Goal: Download file/media

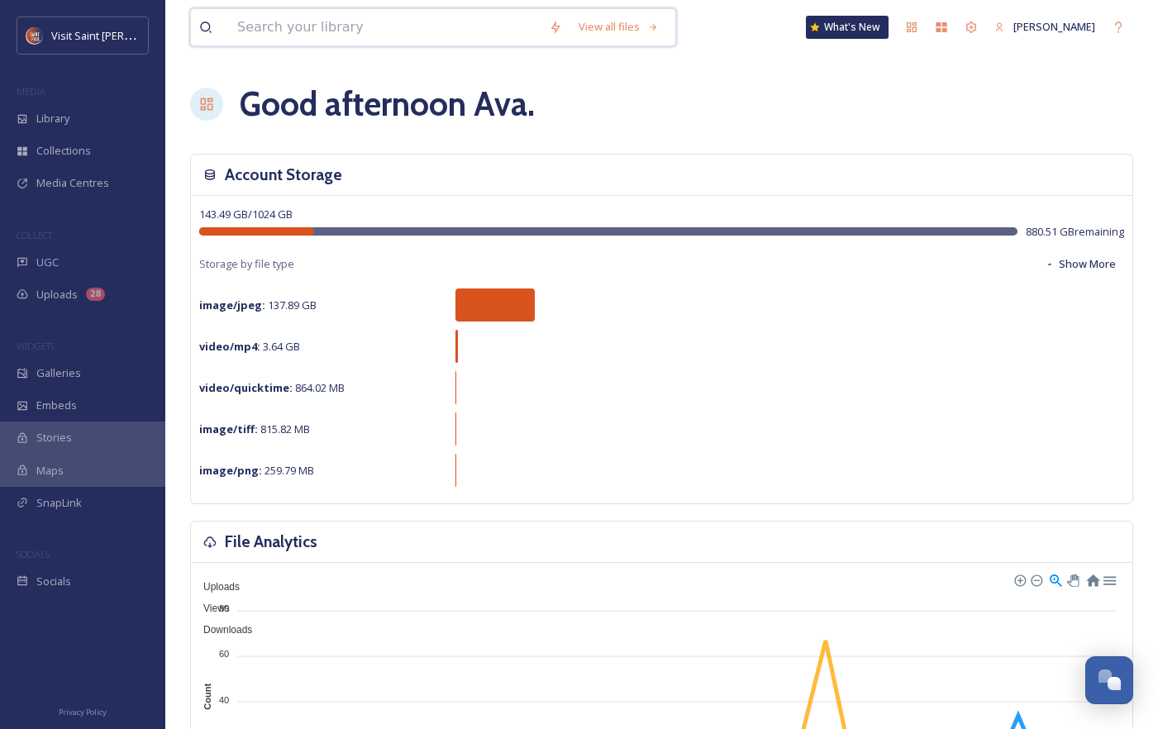
click at [356, 31] on input at bounding box center [385, 27] width 312 height 36
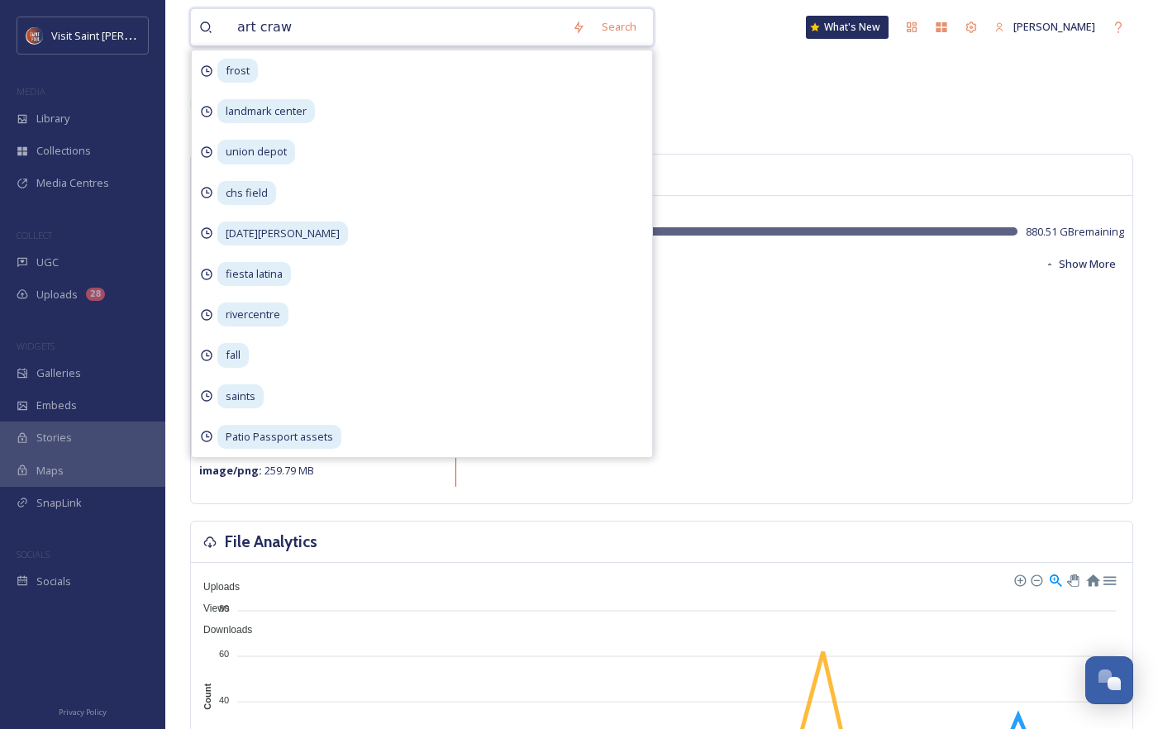
type input "art crawl"
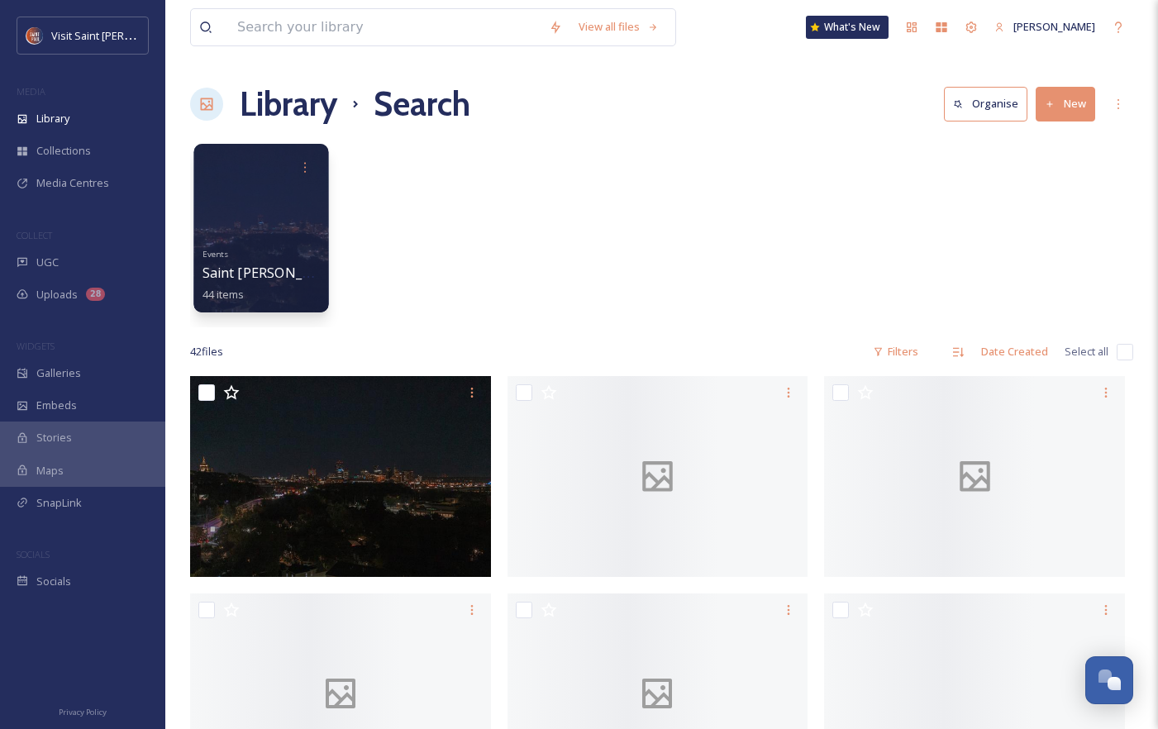
click at [300, 226] on div at bounding box center [260, 228] width 135 height 169
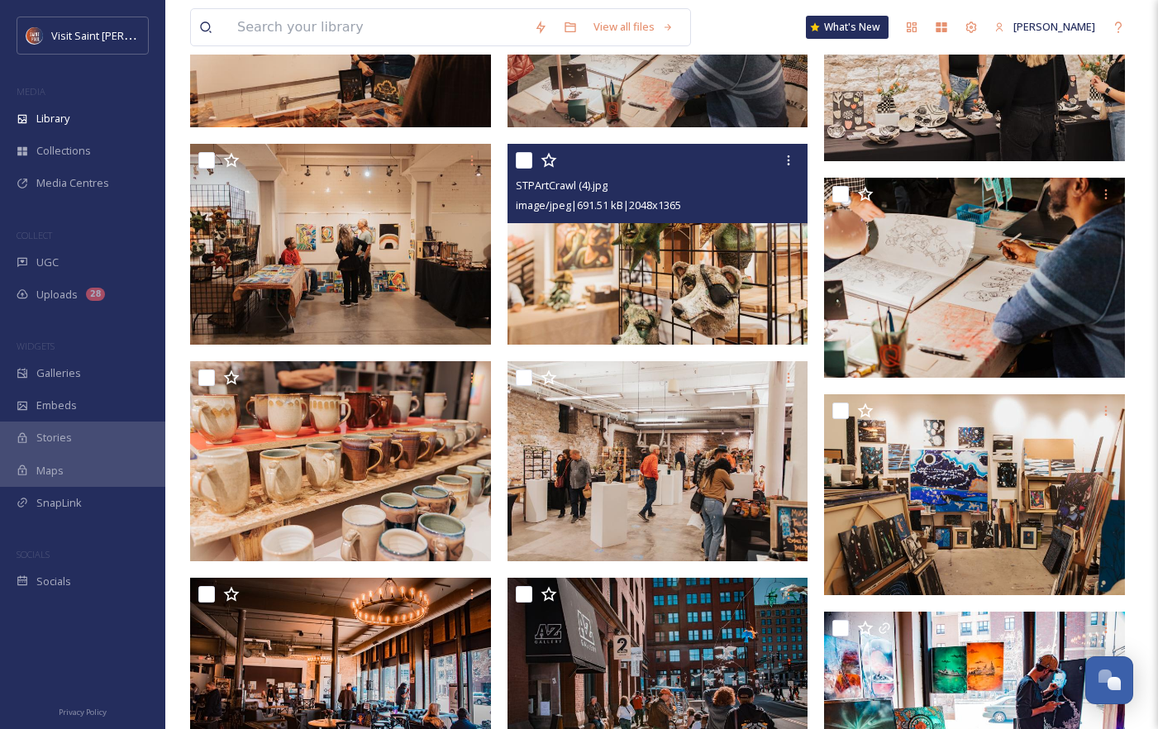
scroll to position [2066, 0]
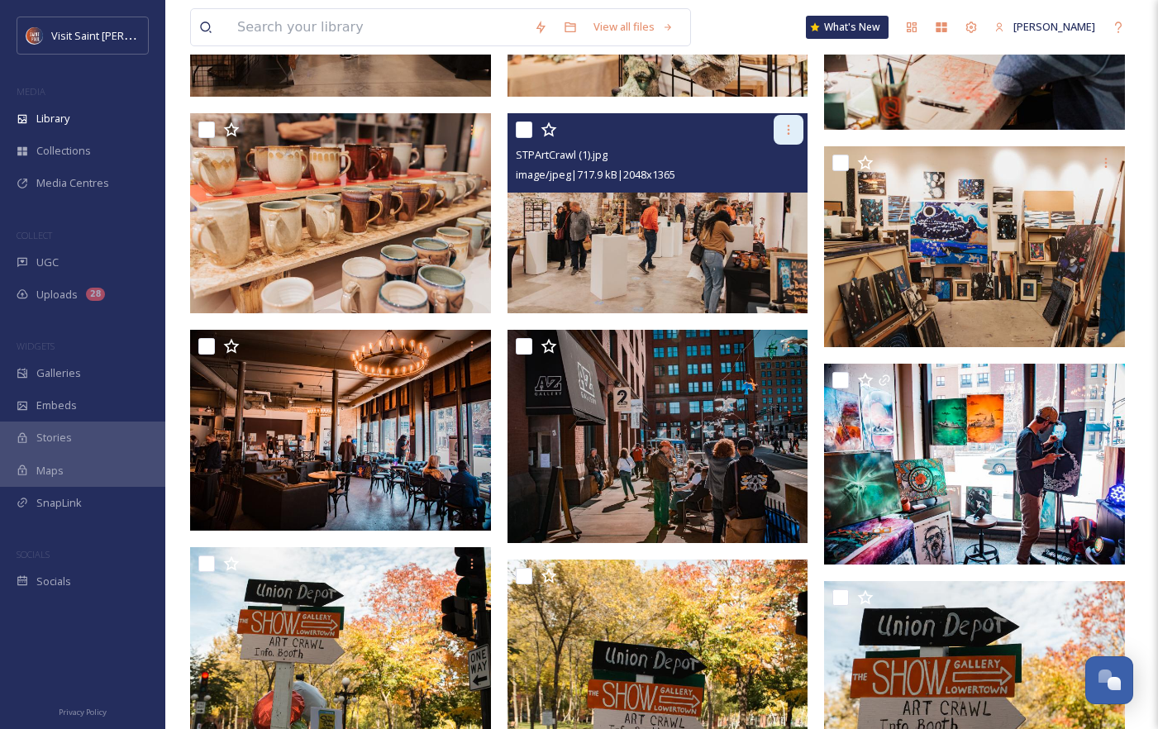
click at [787, 125] on icon at bounding box center [788, 129] width 13 height 13
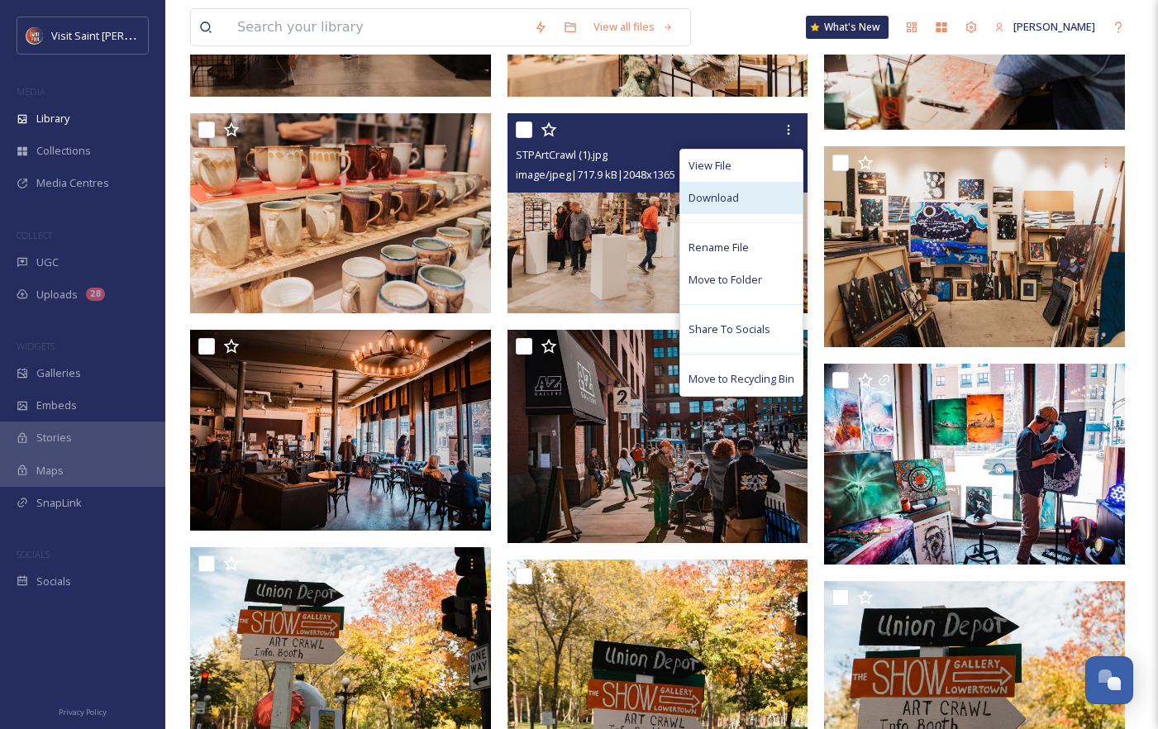
click at [773, 201] on div "Download" at bounding box center [741, 198] width 122 height 32
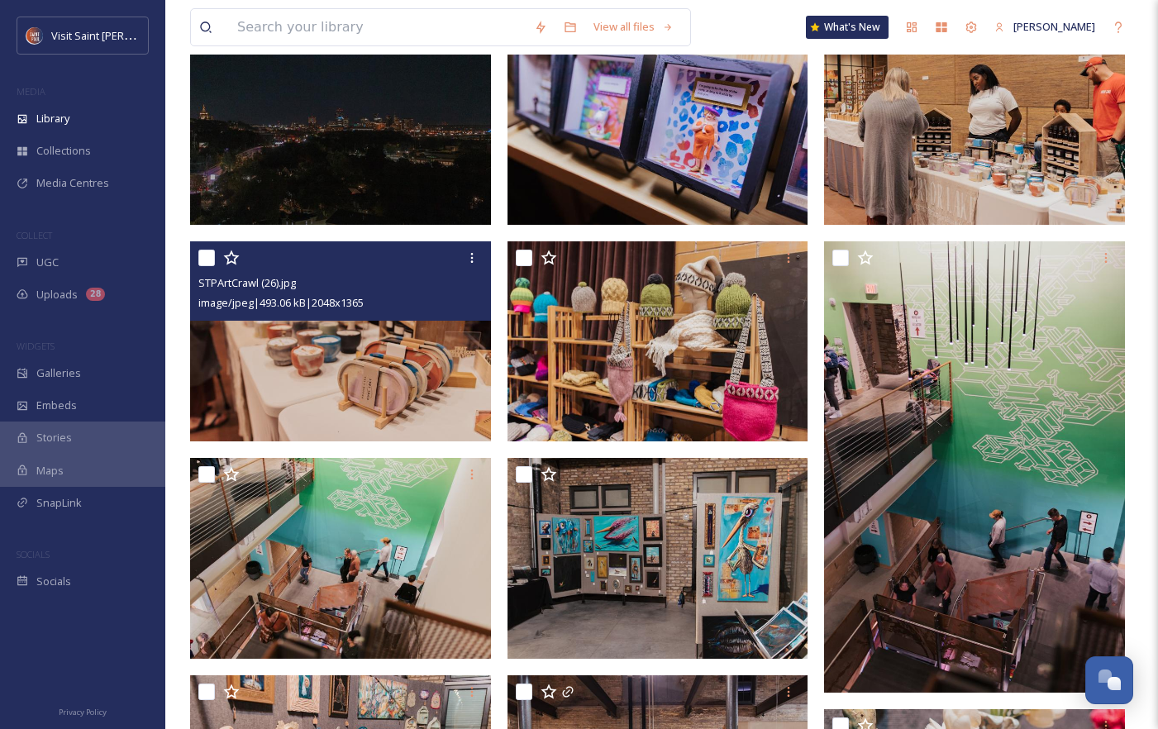
scroll to position [0, 0]
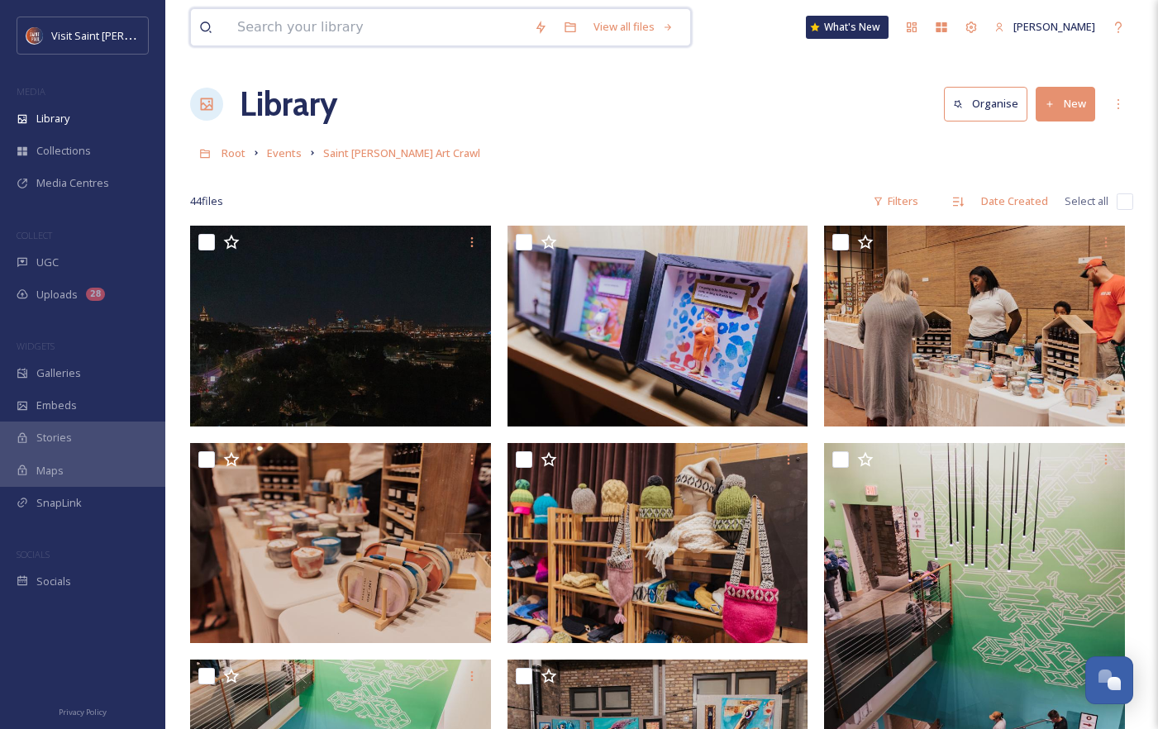
click at [471, 24] on input at bounding box center [377, 27] width 297 height 36
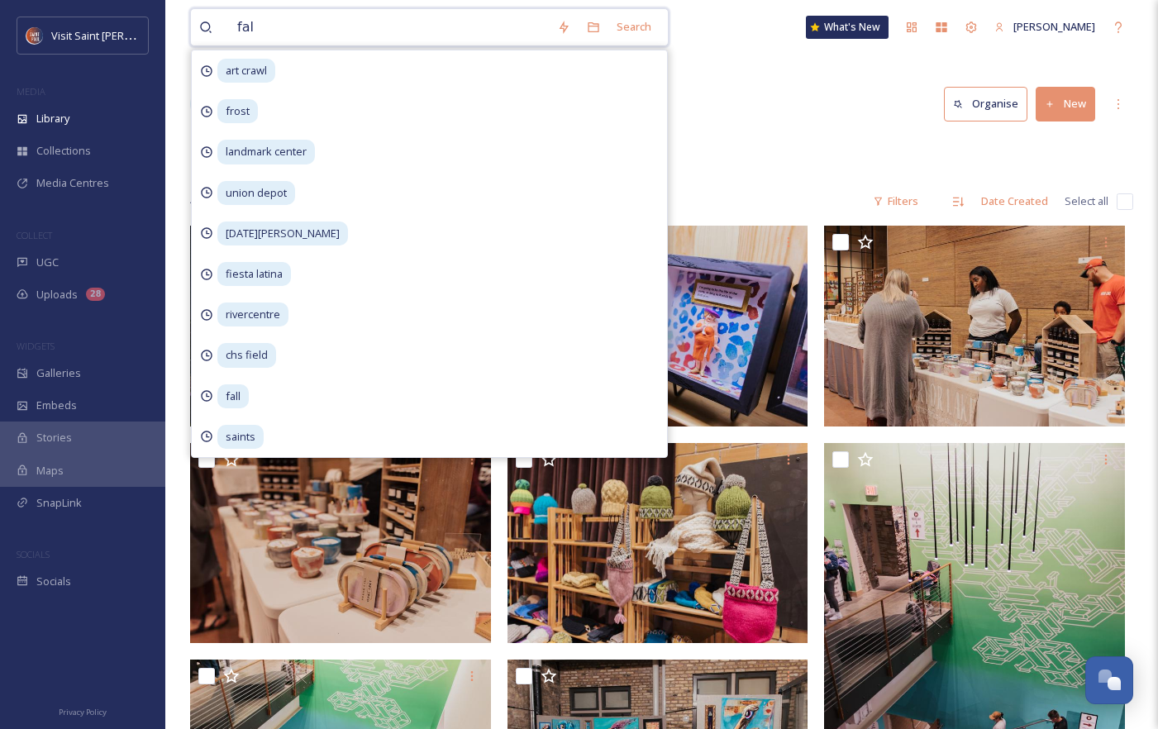
type input "fall"
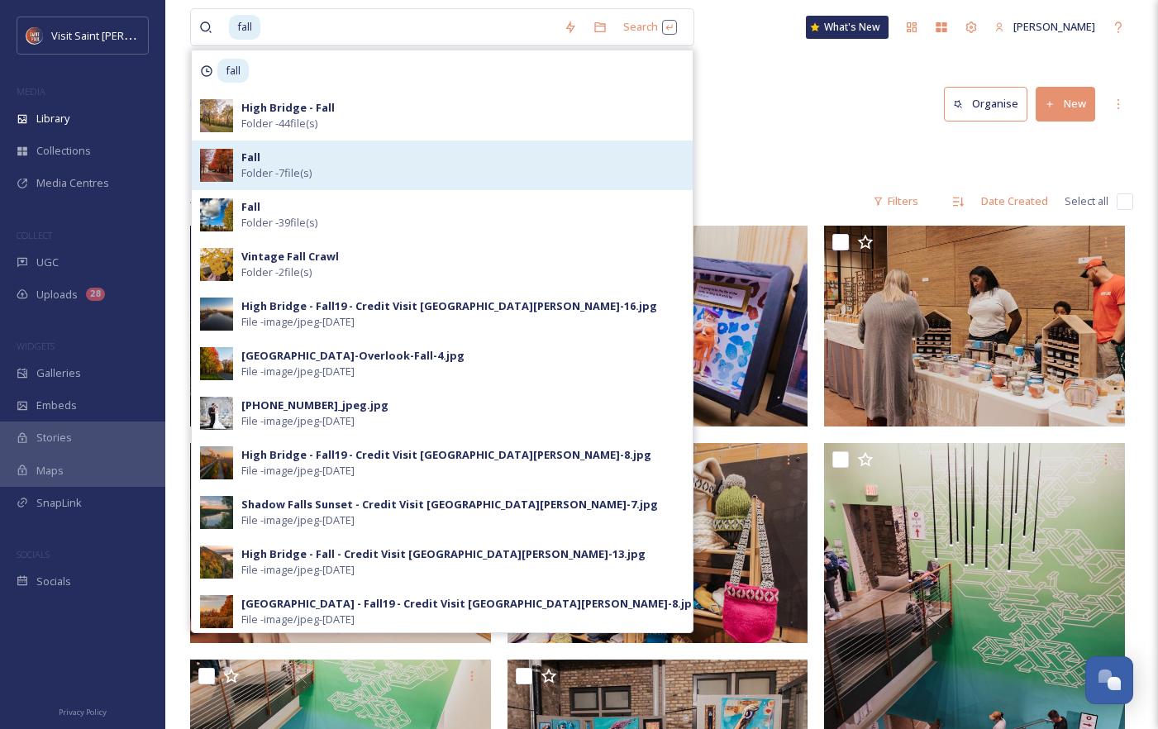
click at [426, 164] on div "Fall Folder - 7 file(s)" at bounding box center [462, 165] width 443 height 31
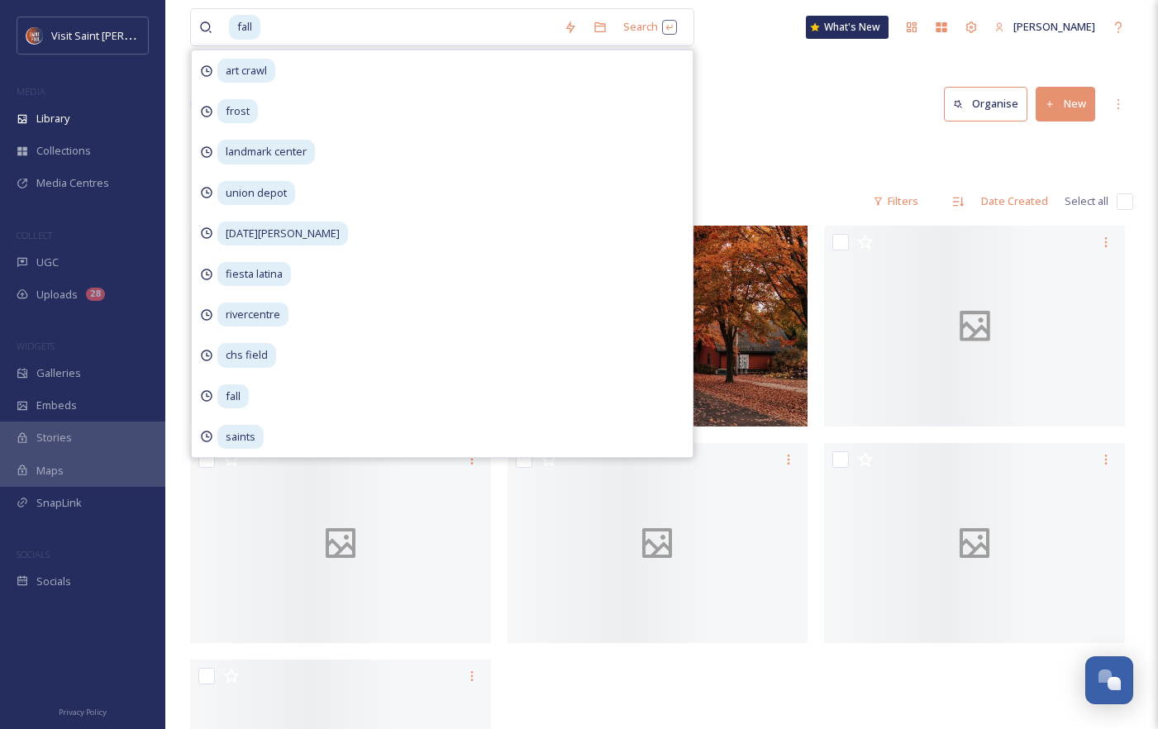
click at [865, 115] on div "Library Organise New" at bounding box center [661, 104] width 943 height 50
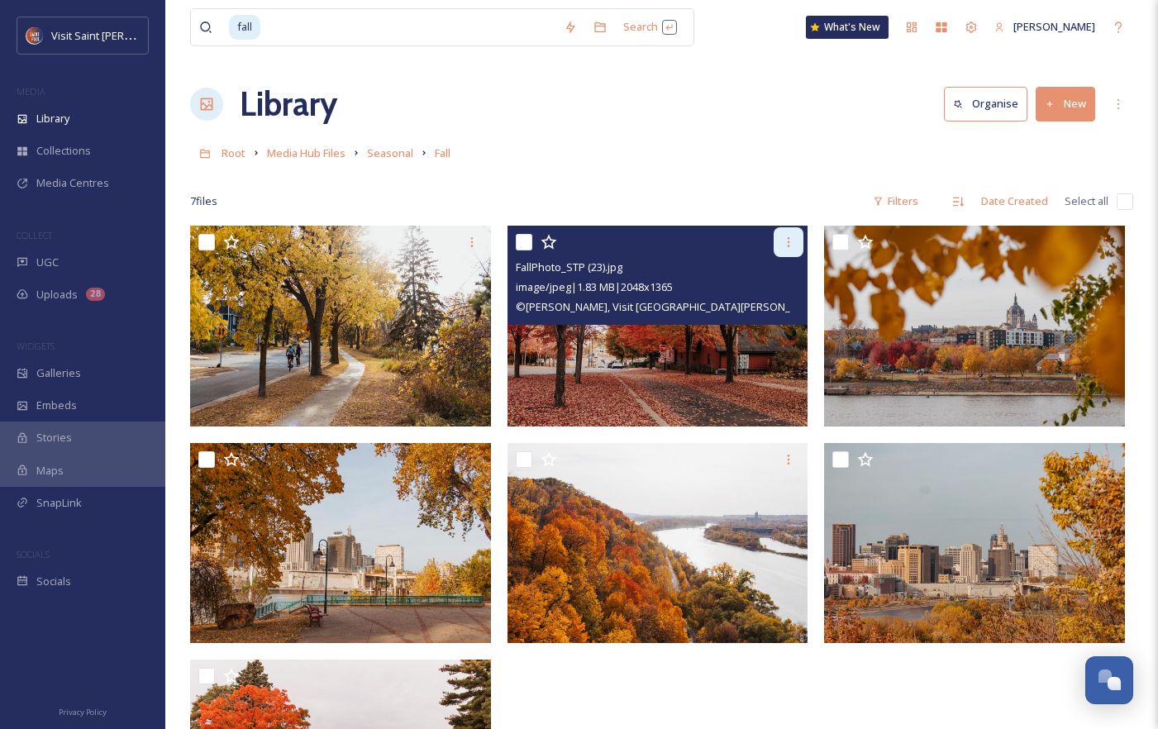
click at [792, 237] on icon at bounding box center [788, 242] width 13 height 13
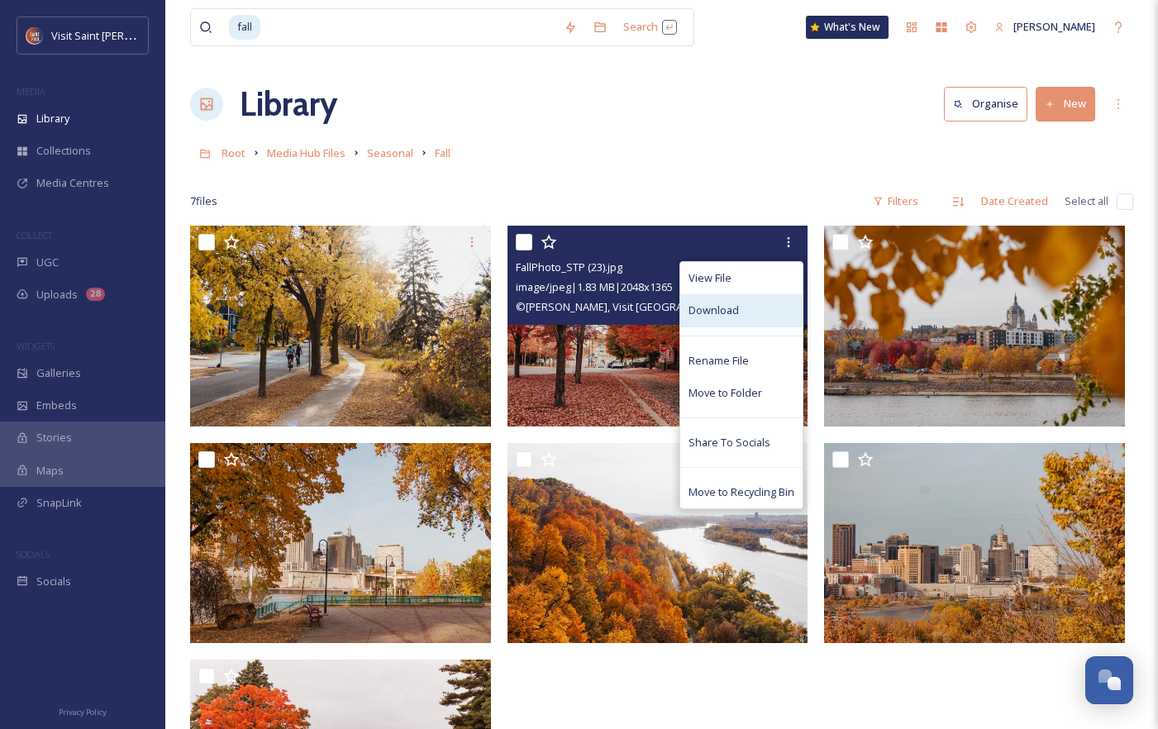
click at [772, 310] on div "Download" at bounding box center [741, 310] width 122 height 32
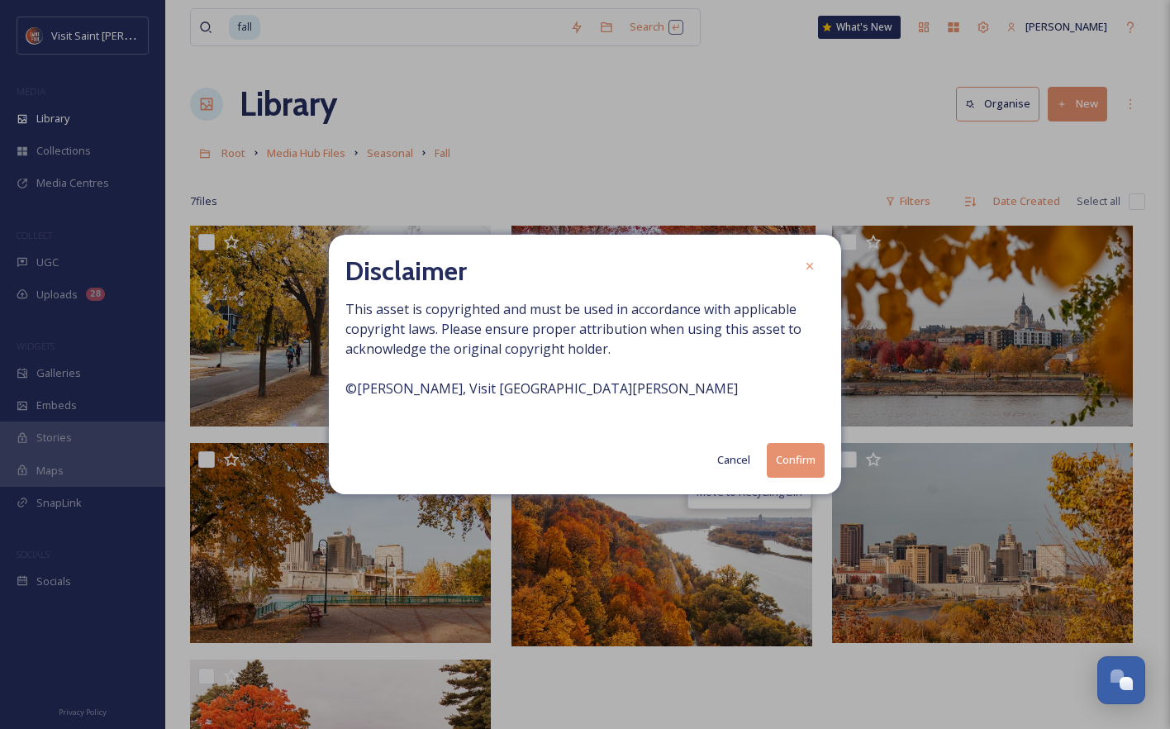
click at [801, 461] on button "Confirm" at bounding box center [796, 460] width 58 height 34
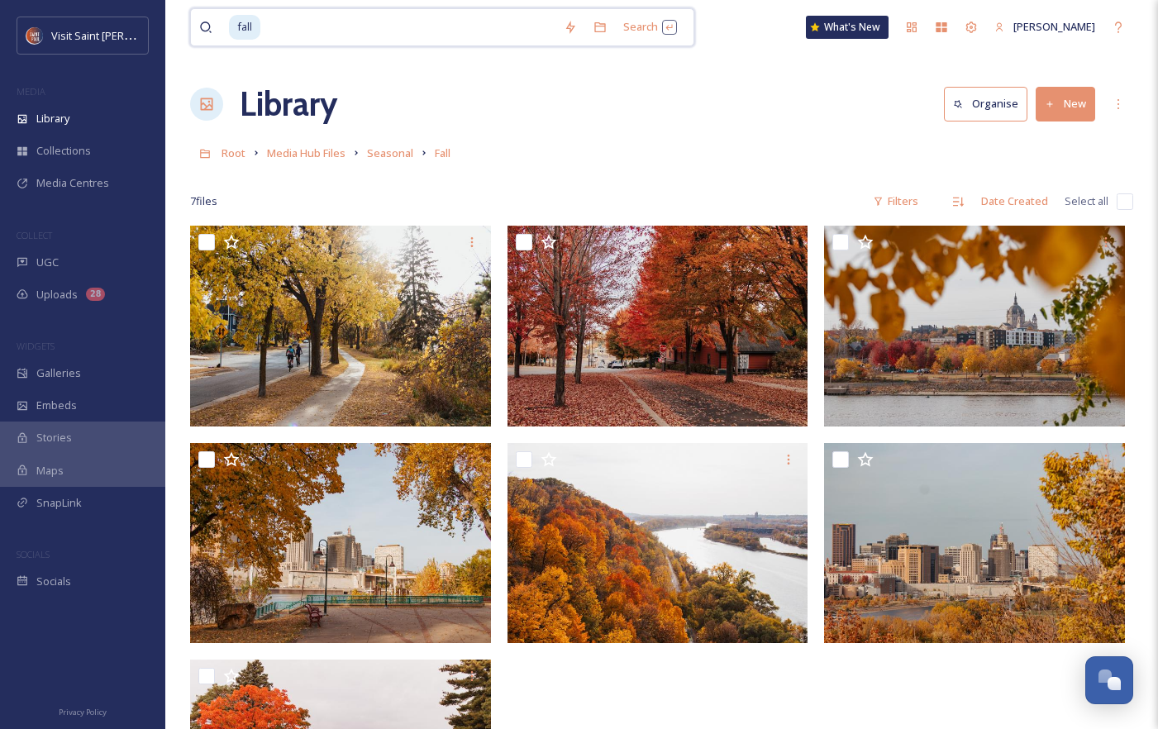
click at [366, 28] on input at bounding box center [408, 27] width 293 height 36
type input "f"
type input "[DATE]"
